Goal: Navigation & Orientation: Find specific page/section

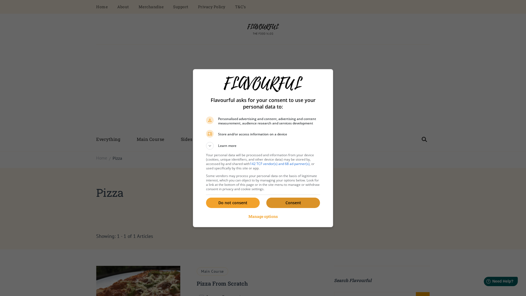
click at [293, 203] on p "Consent" at bounding box center [293, 202] width 54 height 5
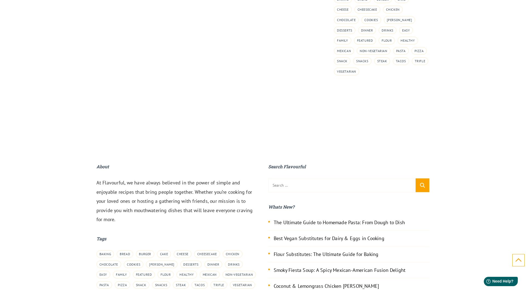
scroll to position [657, 0]
